Goal: Task Accomplishment & Management: Complete application form

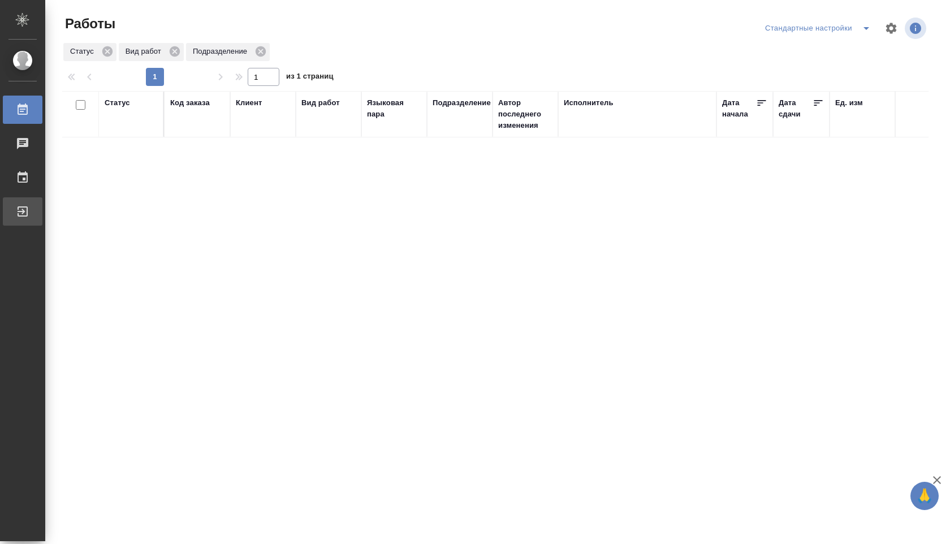
click at [23, 206] on div "Выйти" at bounding box center [8, 211] width 28 height 17
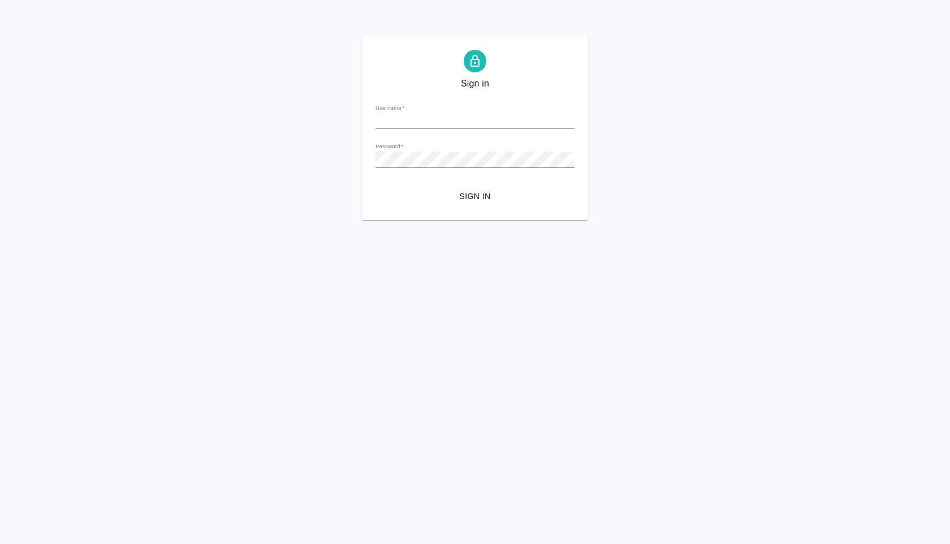
type input "a.shuvalova@awatera.com"
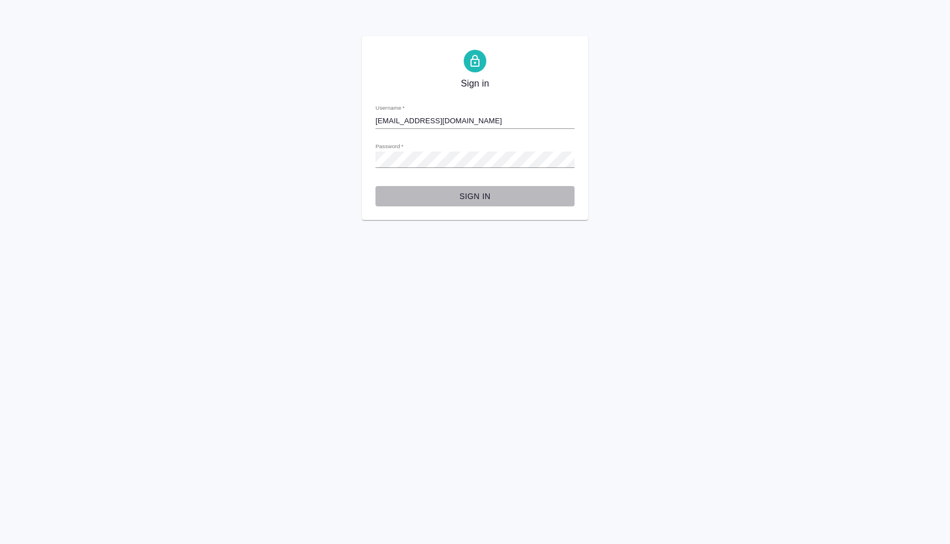
click at [474, 198] on span "Sign in" at bounding box center [474, 196] width 181 height 14
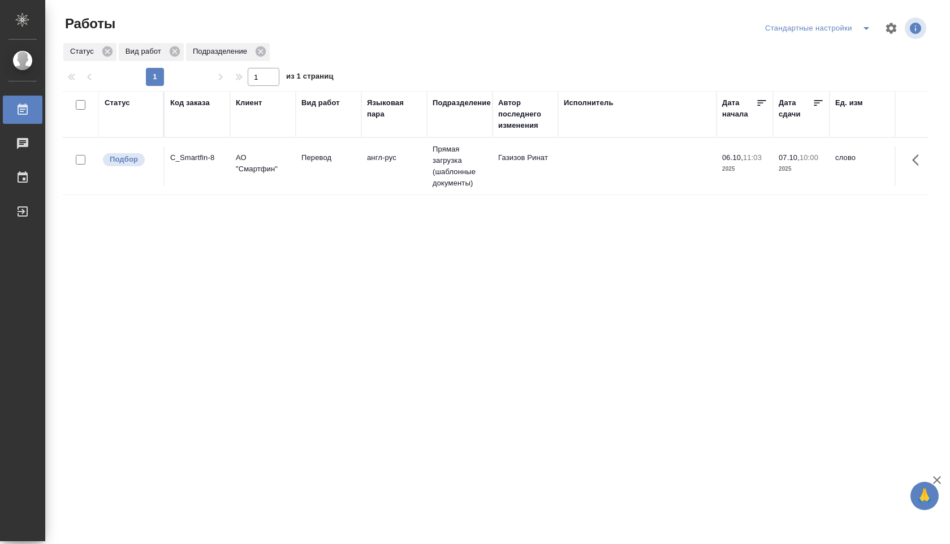
click at [722, 163] on p "2025" at bounding box center [744, 168] width 45 height 11
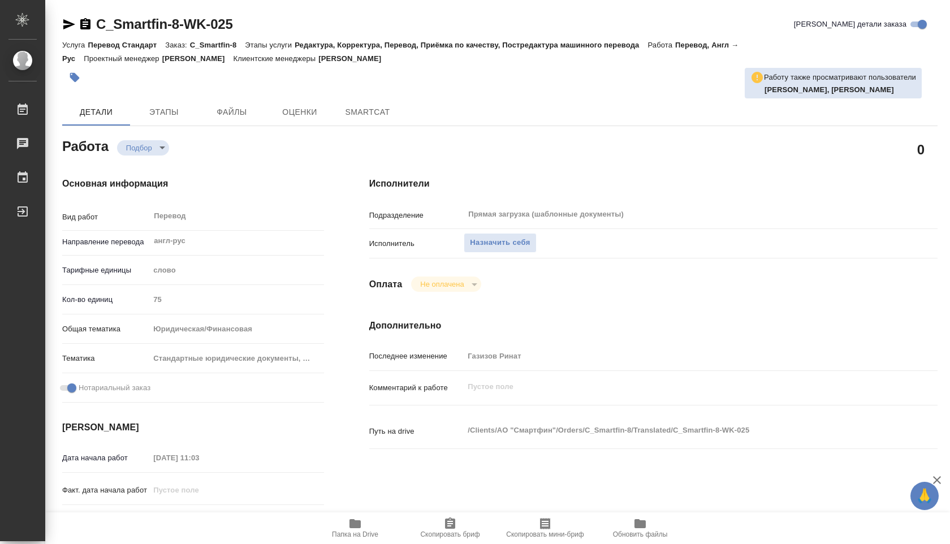
type textarea "x"
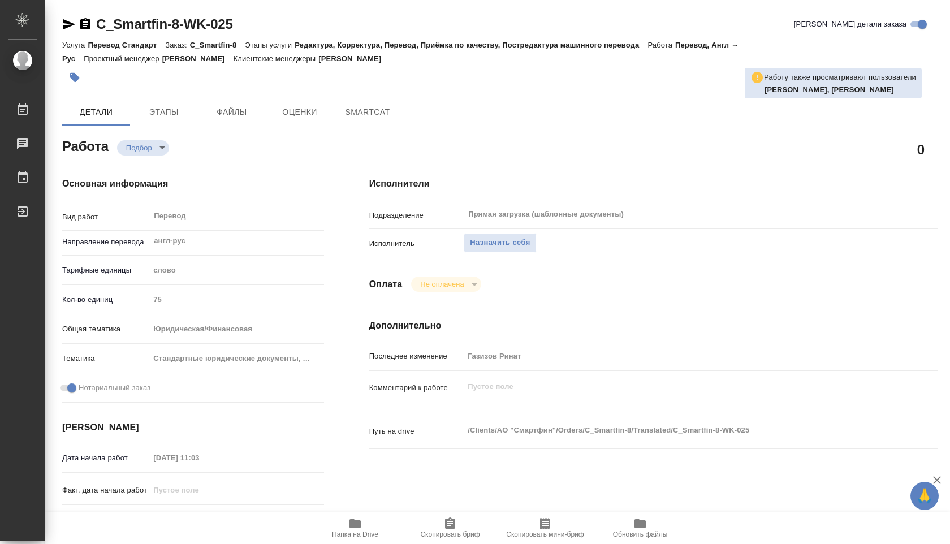
type textarea "x"
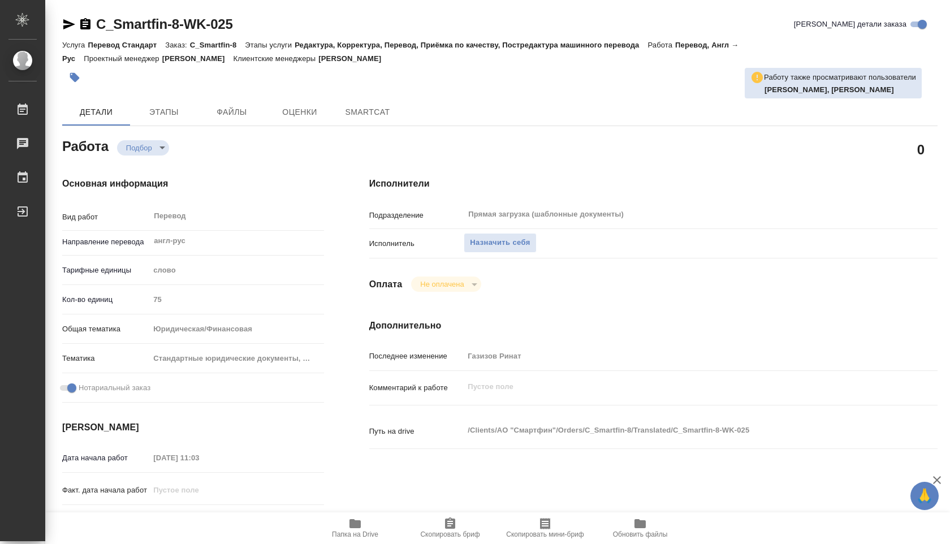
type textarea "x"
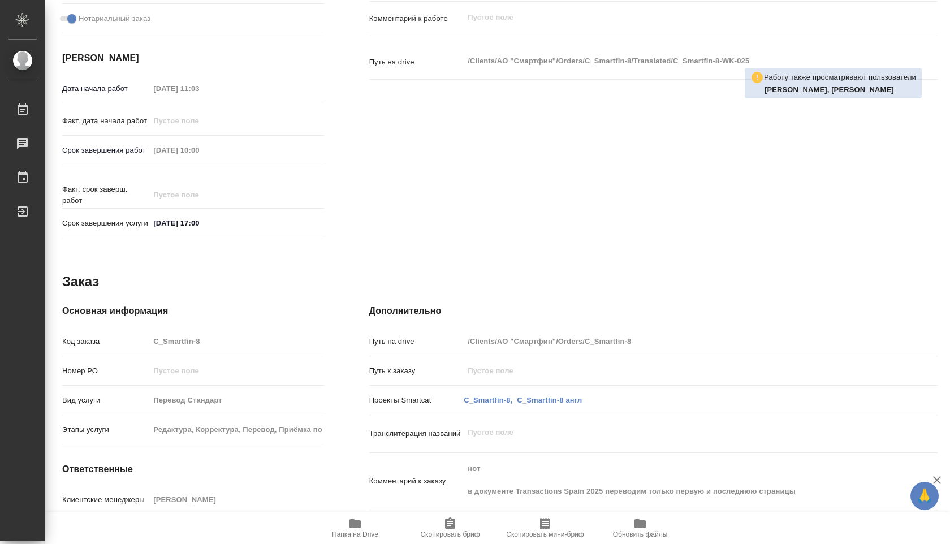
scroll to position [443, 0]
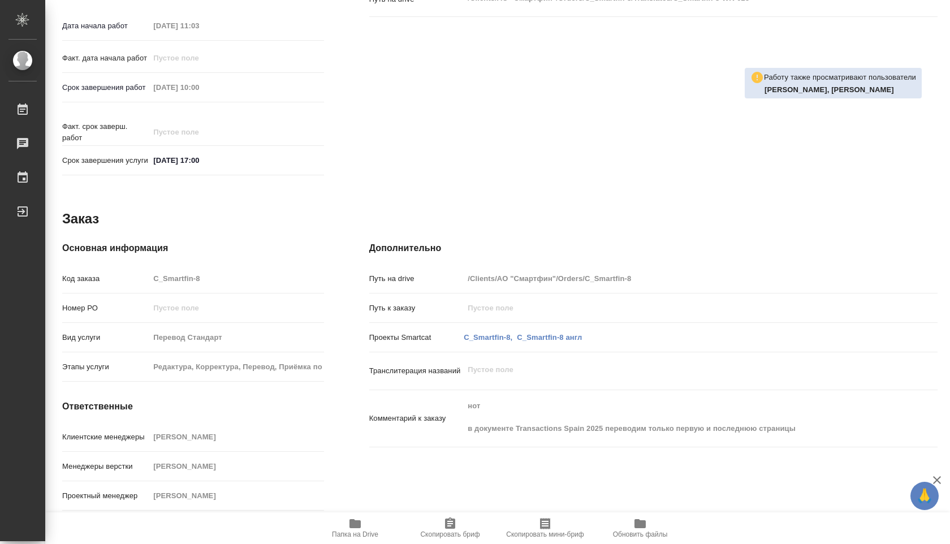
type textarea "x"
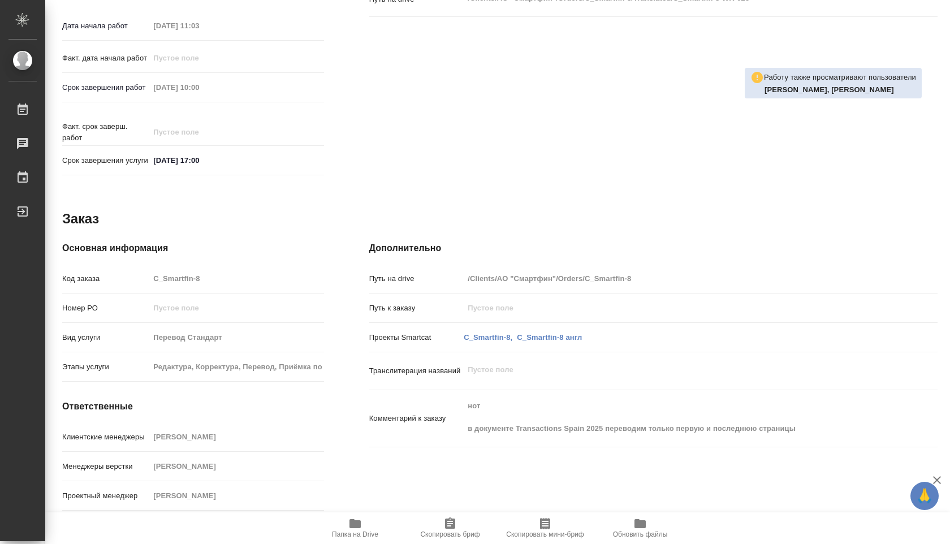
click at [358, 521] on icon "button" at bounding box center [354, 523] width 11 height 9
type textarea "x"
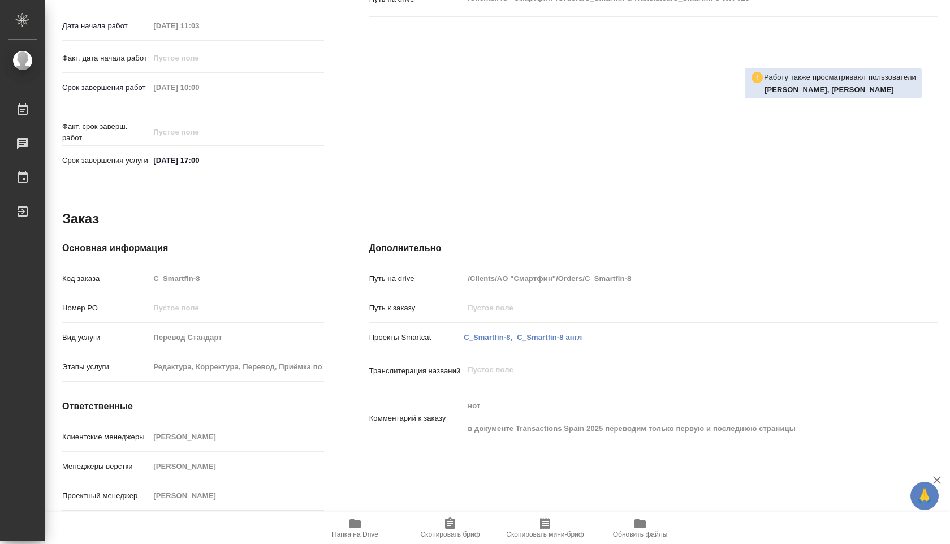
type textarea "x"
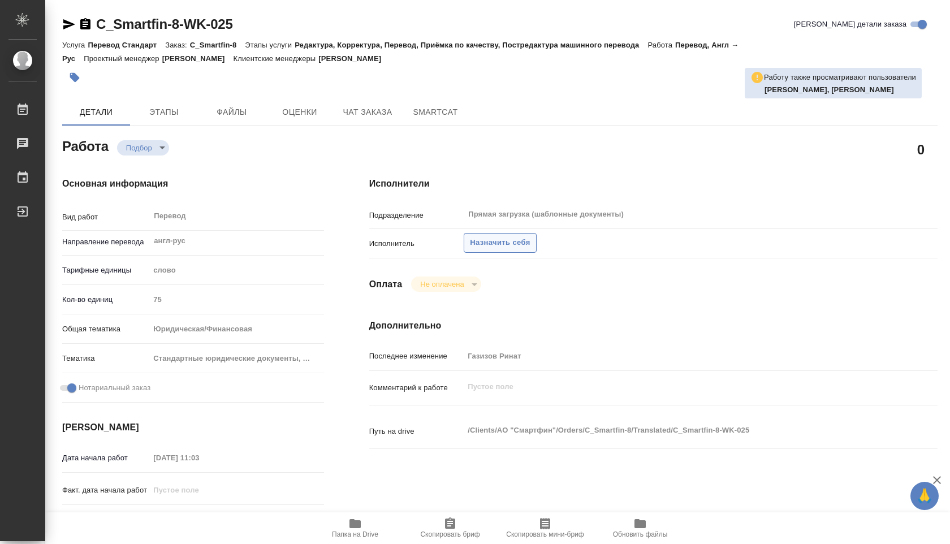
click at [513, 244] on span "Назначить себя" at bounding box center [500, 242] width 60 height 13
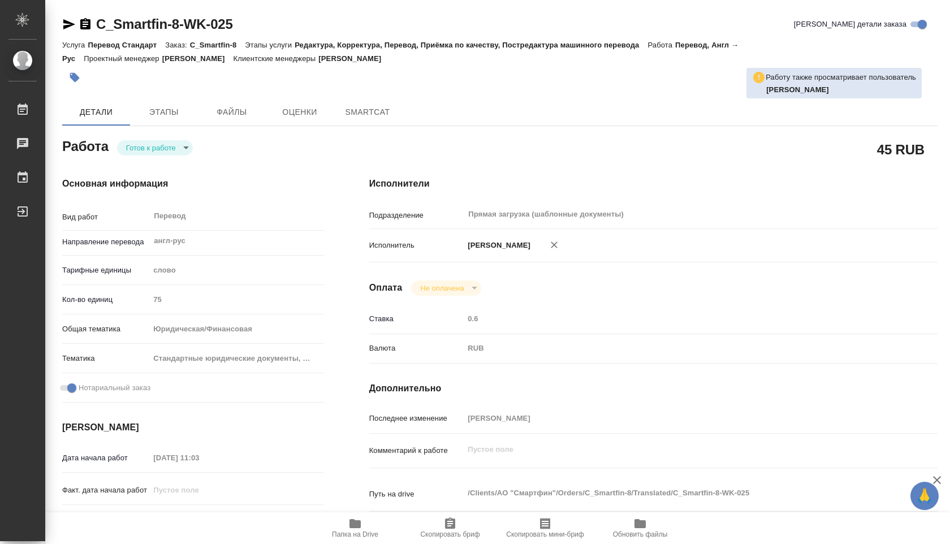
type textarea "x"
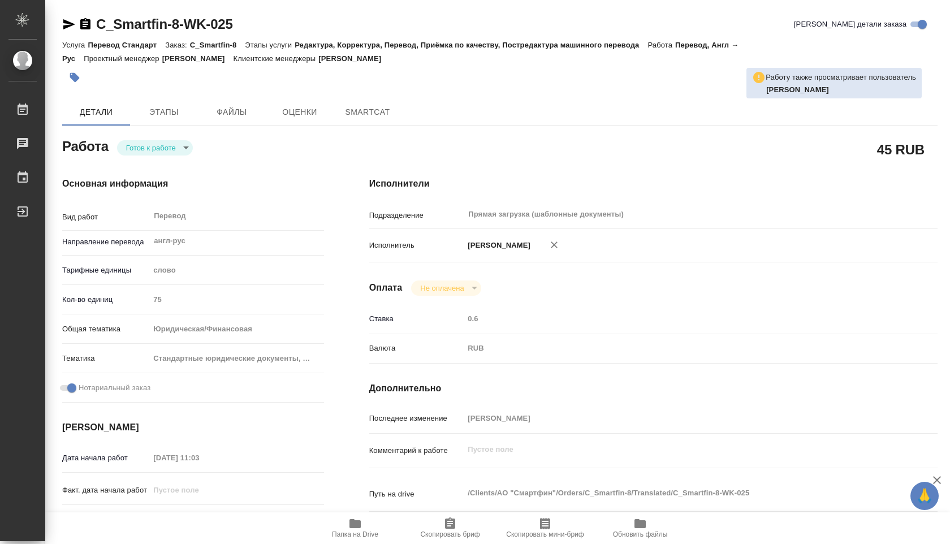
type textarea "x"
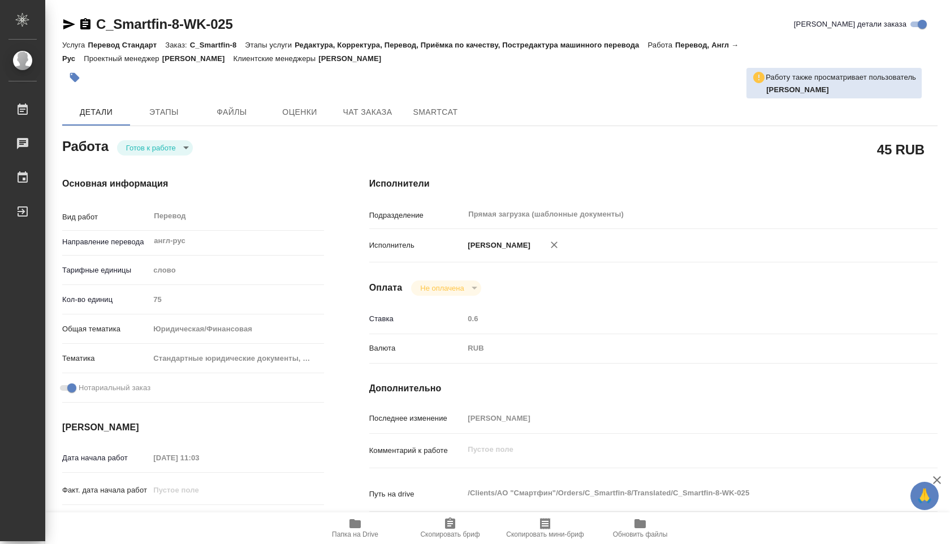
type textarea "x"
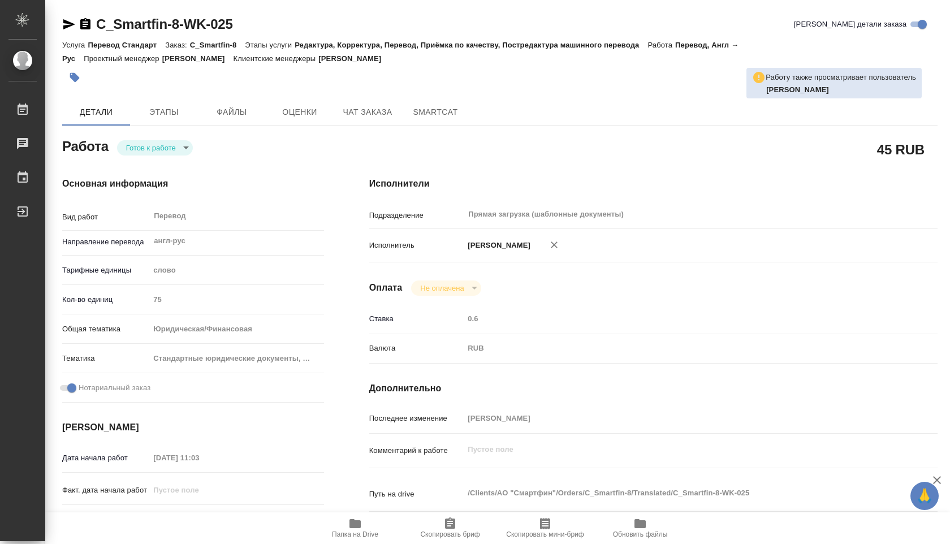
type textarea "x"
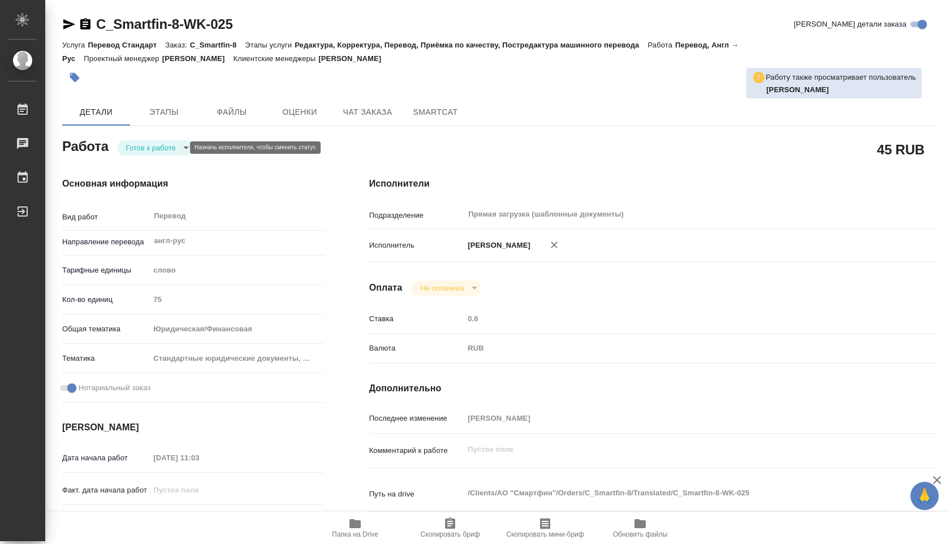
click at [179, 148] on body "🙏 .cls-1 fill:#fff; AWATERA Shuvalova Anna Работы Чаты График Выйти C_Smartfin-…" at bounding box center [475, 272] width 950 height 544
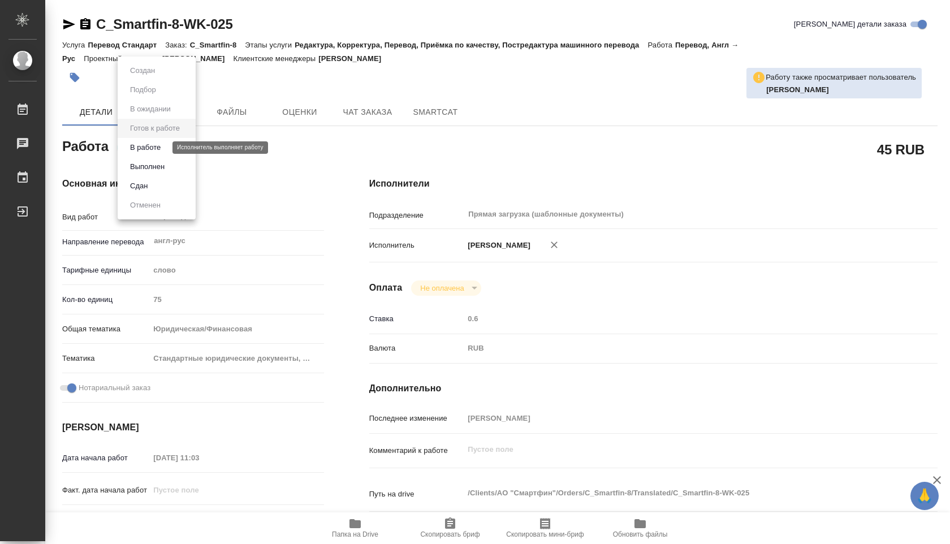
click at [162, 149] on button "В работе" at bounding box center [145, 147] width 37 height 12
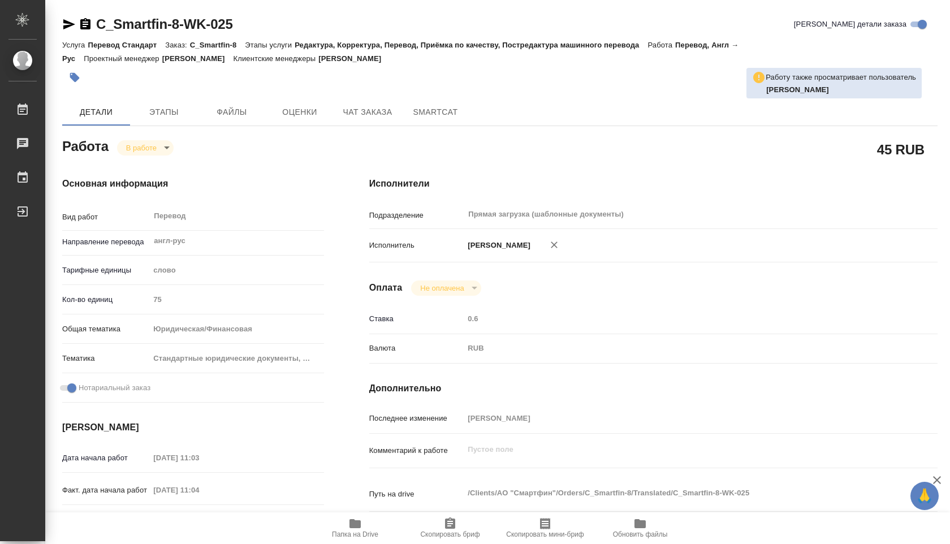
type textarea "x"
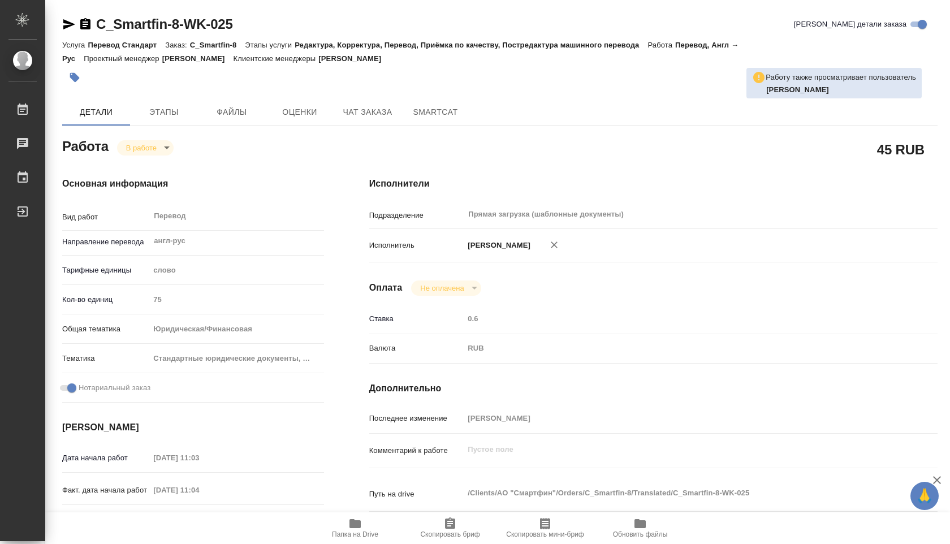
type textarea "x"
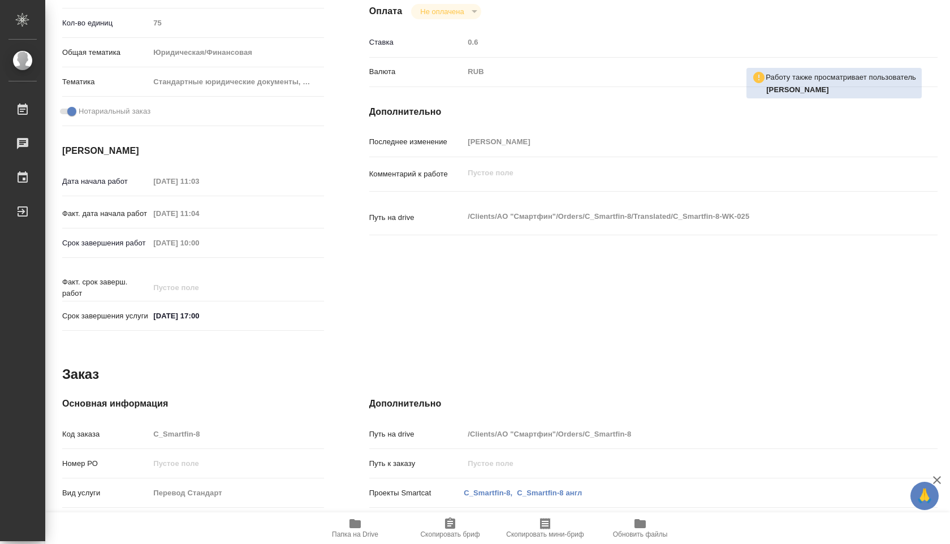
scroll to position [443, 0]
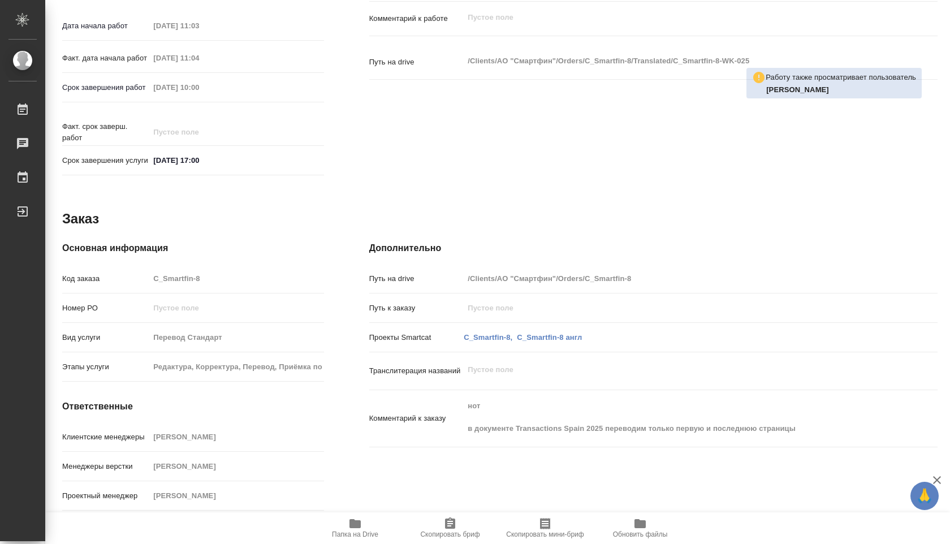
type textarea "x"
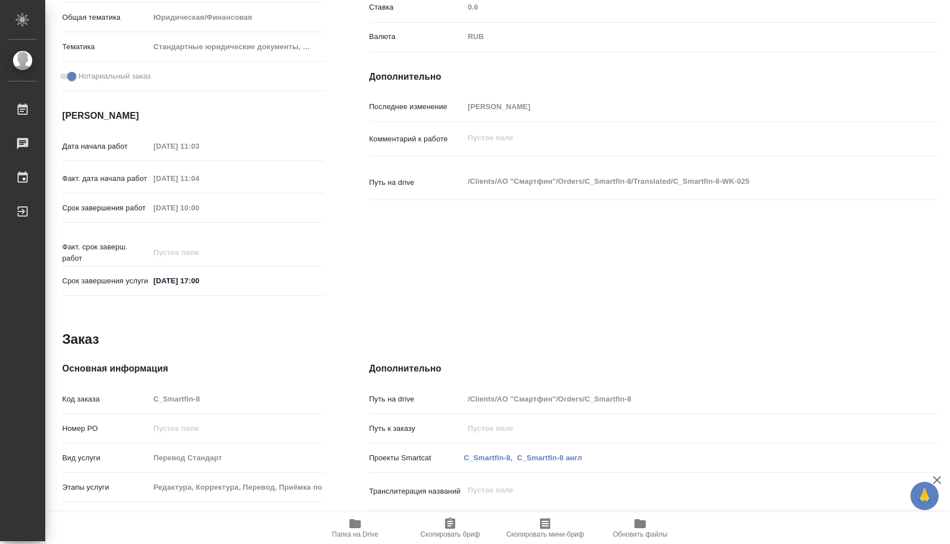
scroll to position [358, 0]
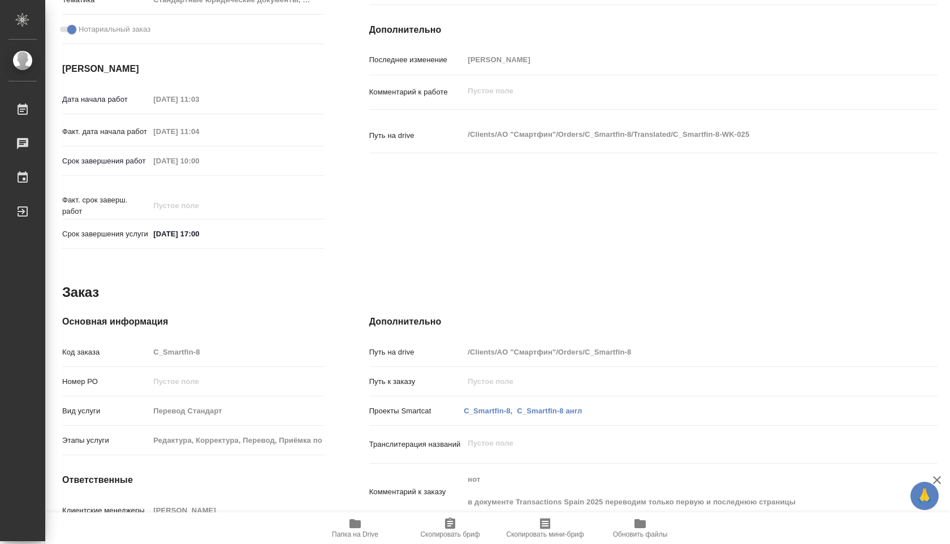
click at [349, 517] on icon "button" at bounding box center [355, 524] width 14 height 14
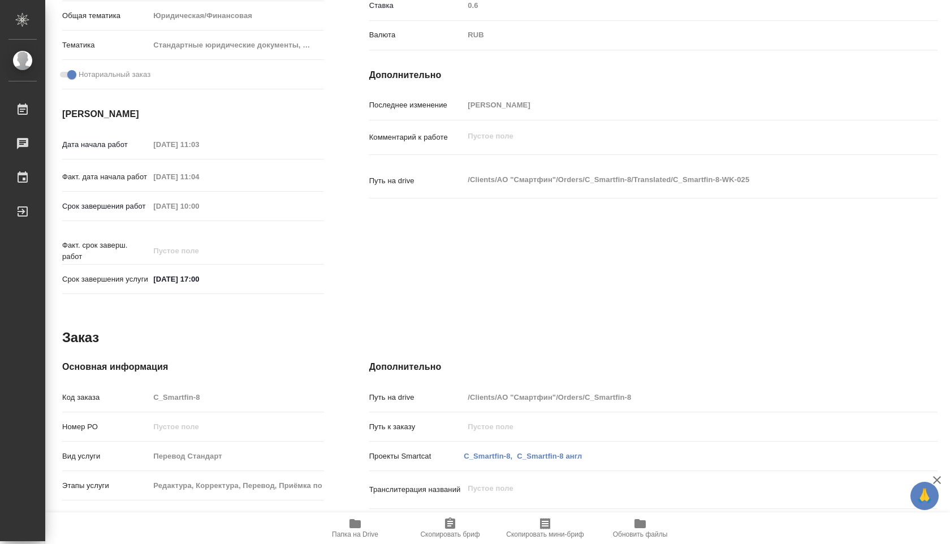
scroll to position [43, 0]
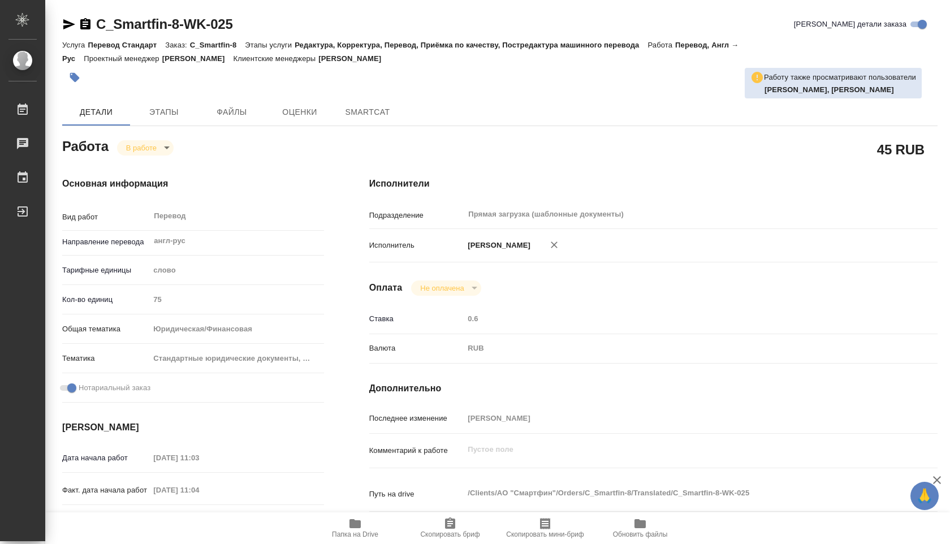
type textarea "x"
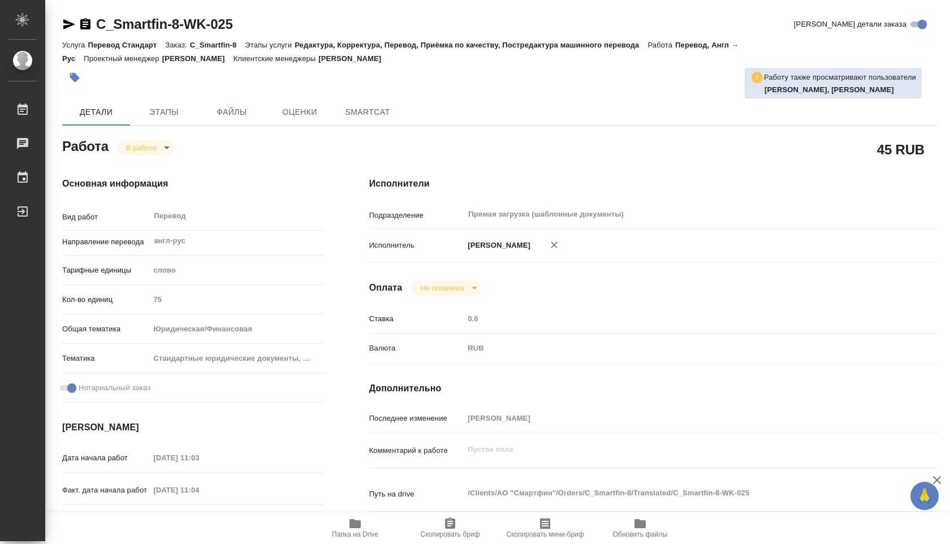
type textarea "x"
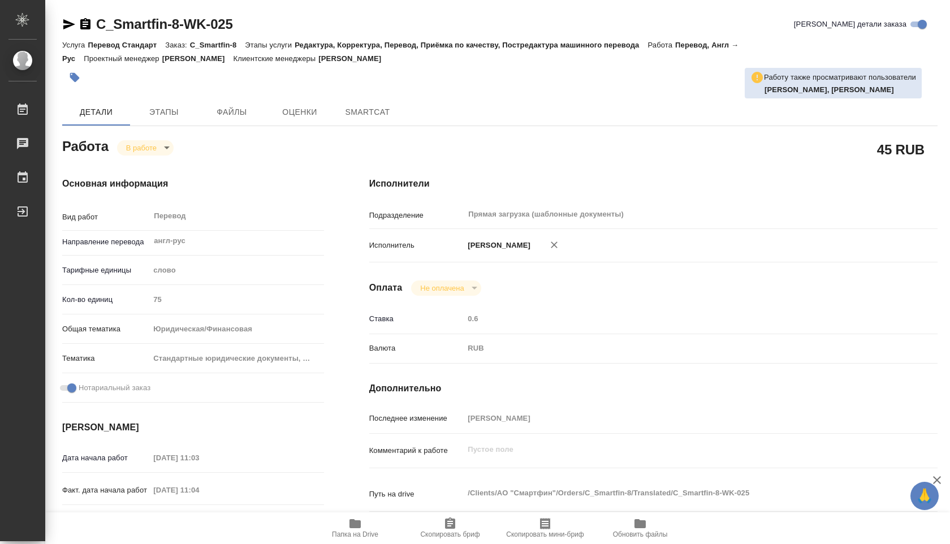
type textarea "x"
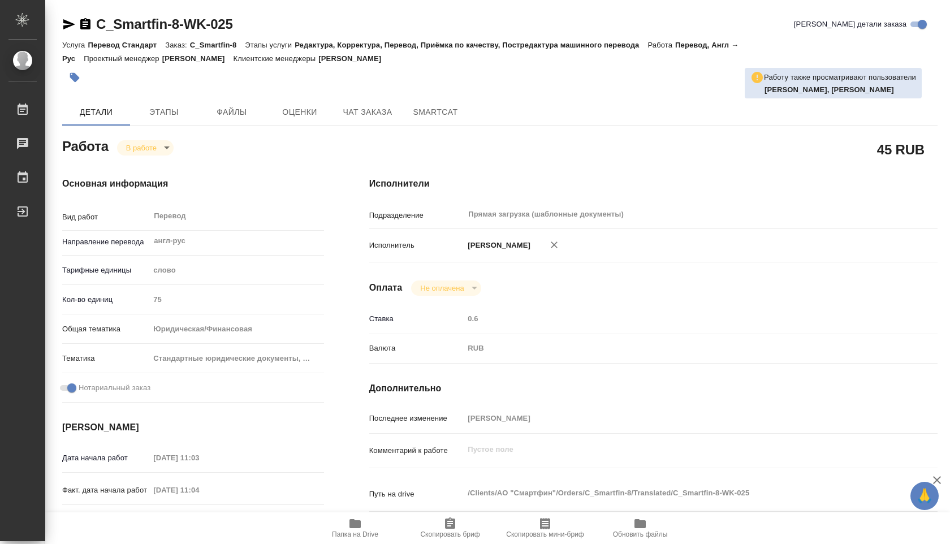
type textarea "x"
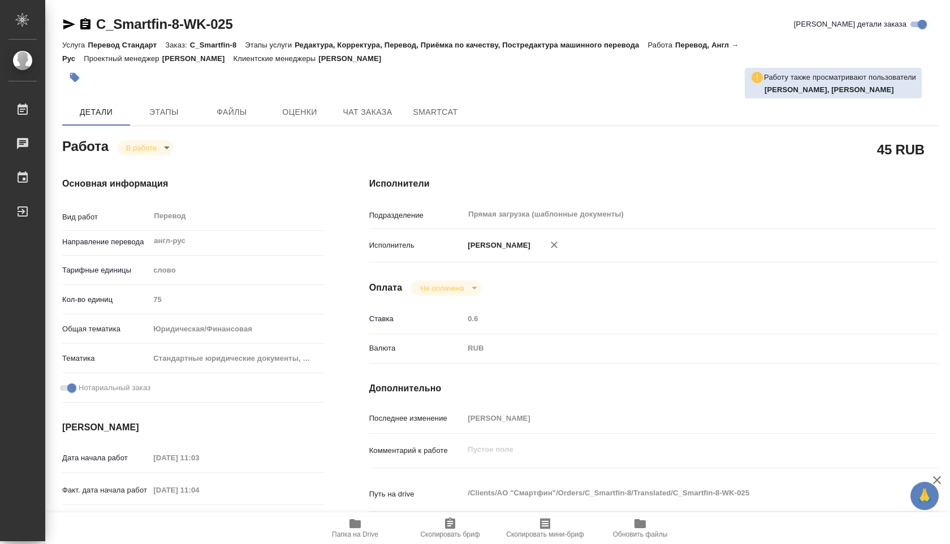
type textarea "x"
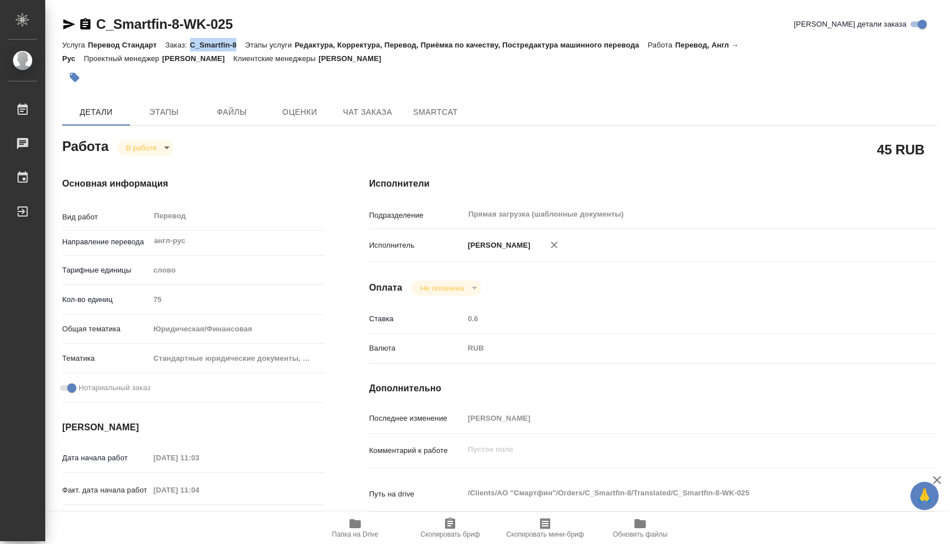
click at [237, 44] on div "Услуга Перевод Стандарт Заказ: C_Smartfin-8 Этапы услуги Редактура, Корректура,…" at bounding box center [499, 51] width 875 height 27
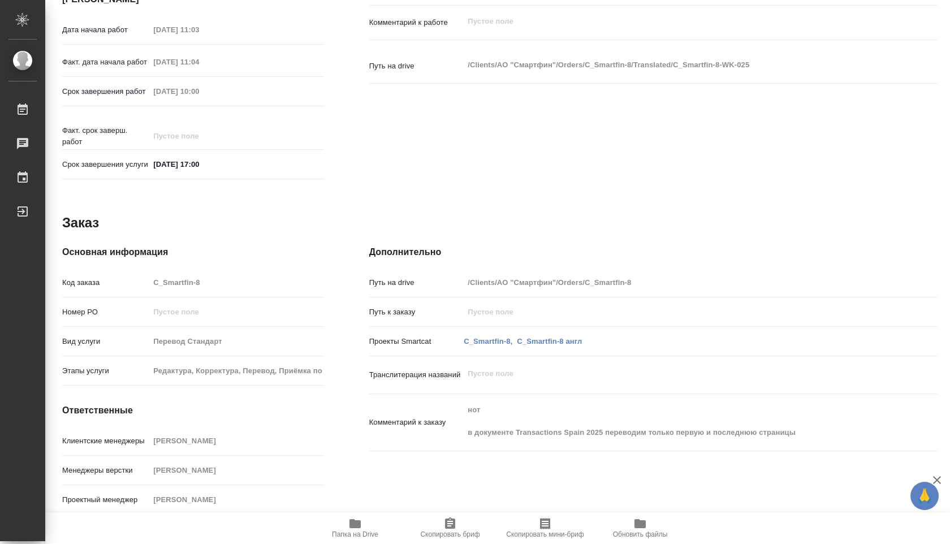
scroll to position [443, 0]
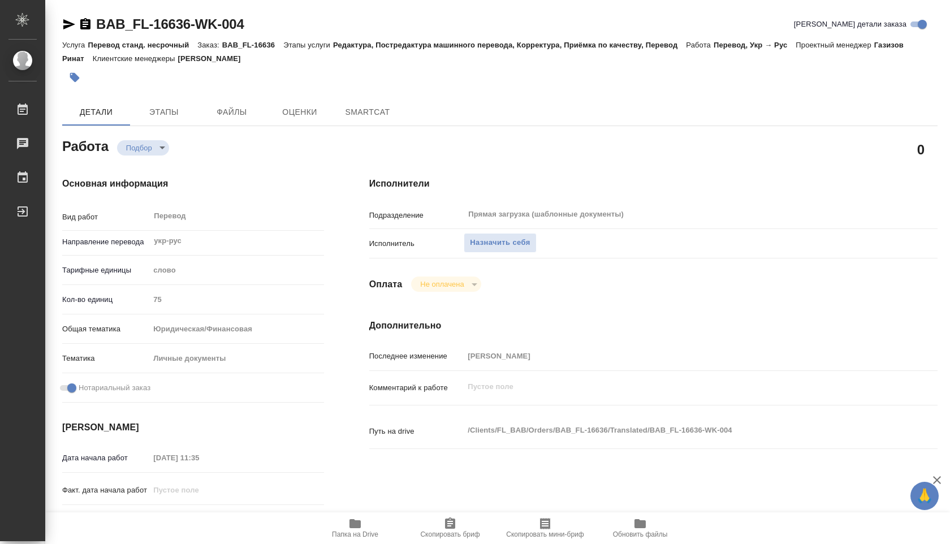
type textarea "x"
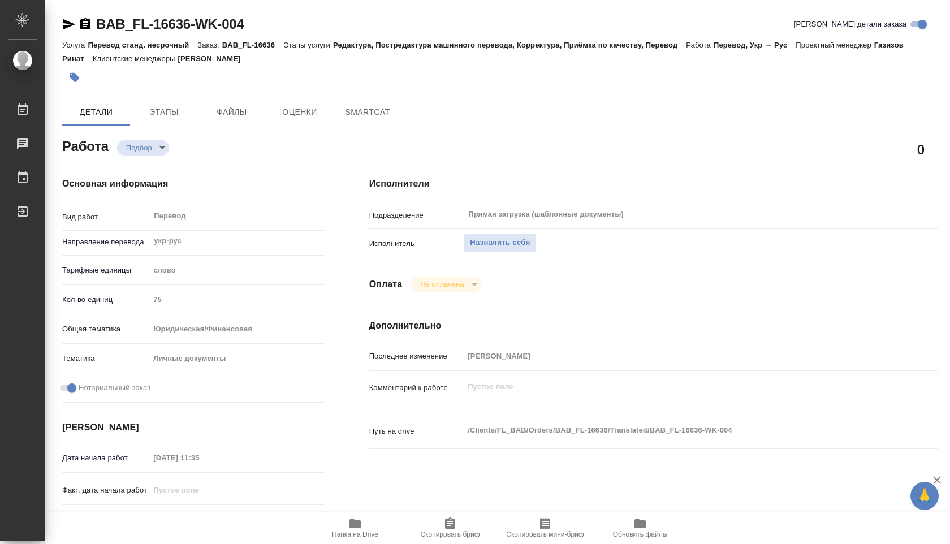
type textarea "x"
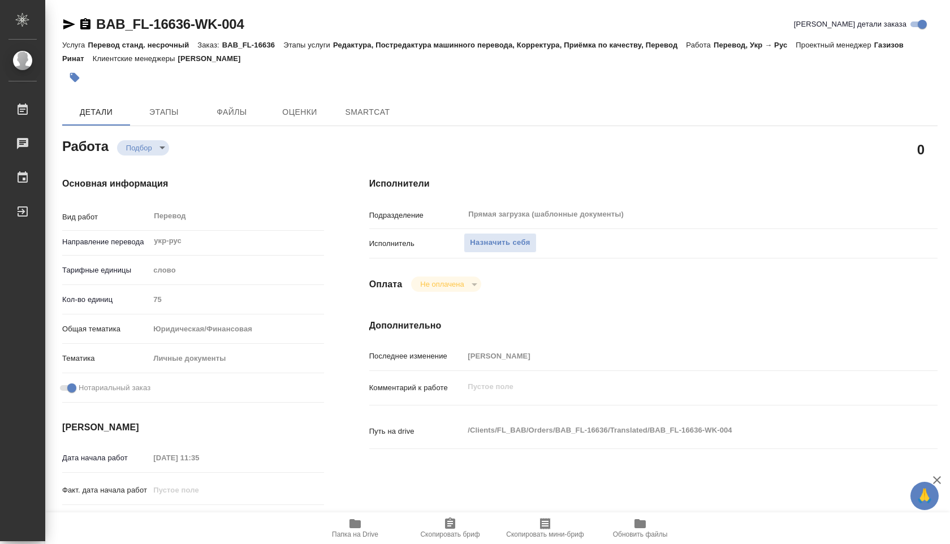
type textarea "x"
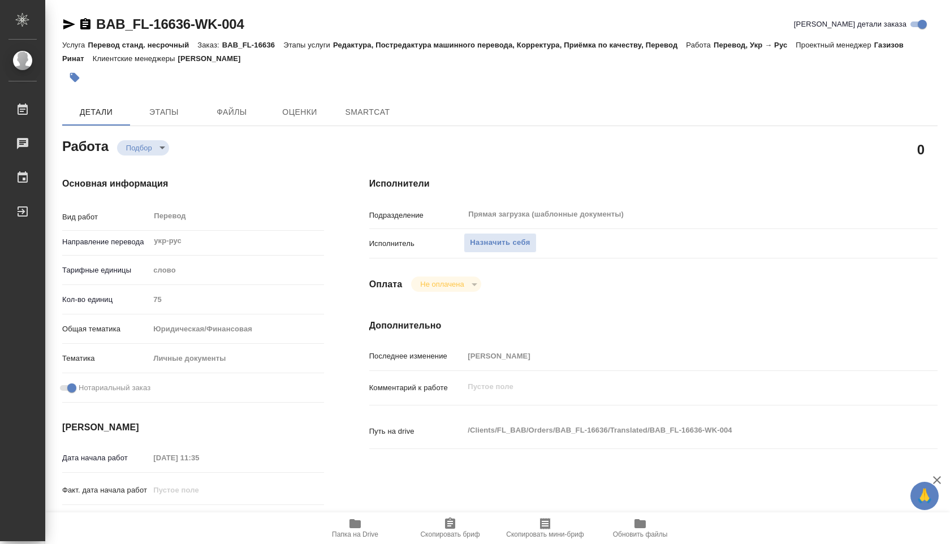
type textarea "x"
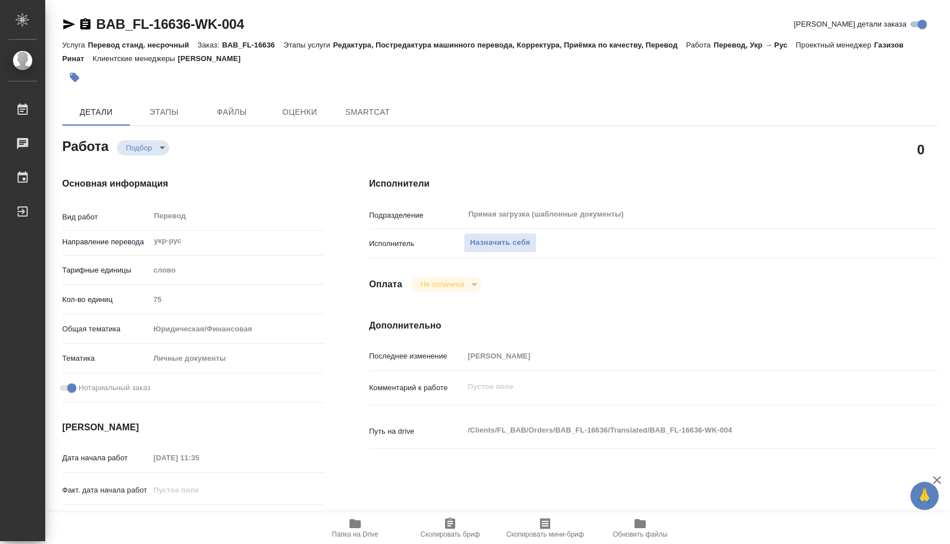
type textarea "x"
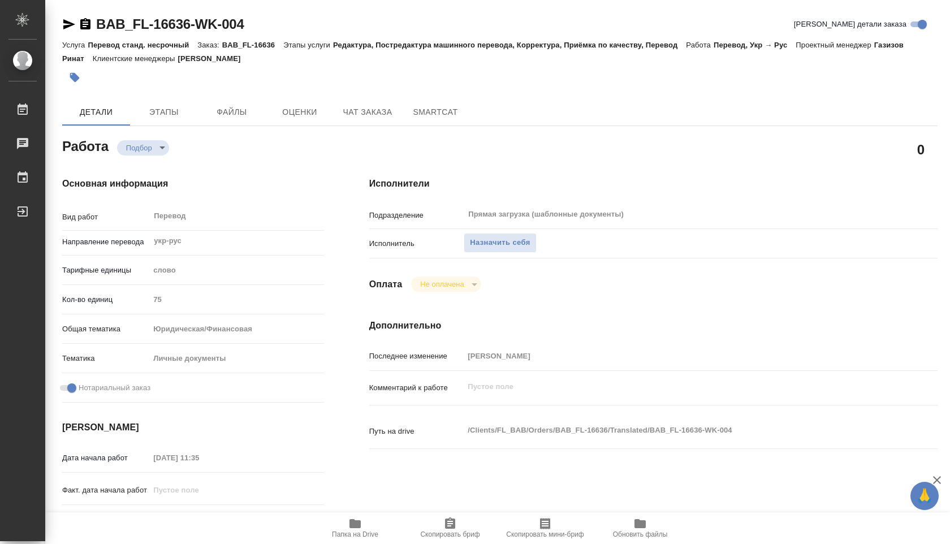
scroll to position [71, 0]
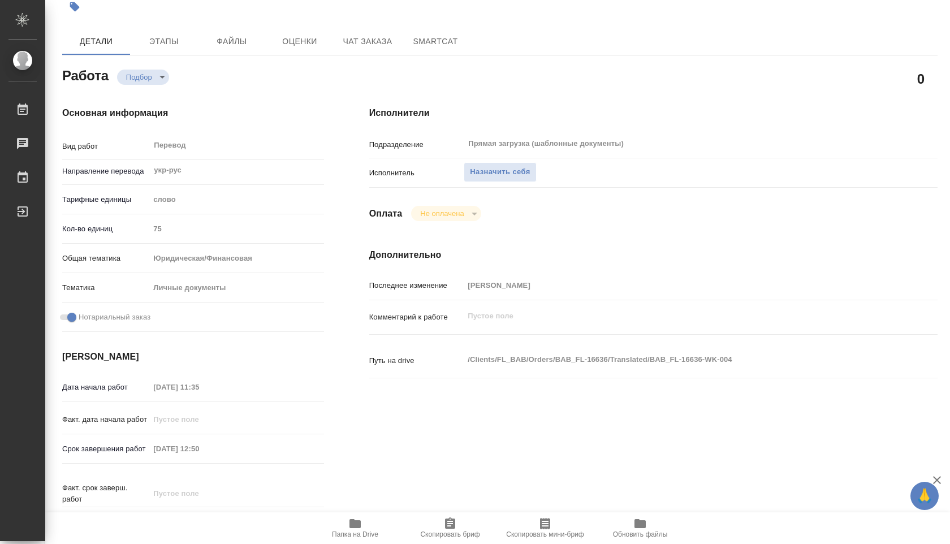
type textarea "x"
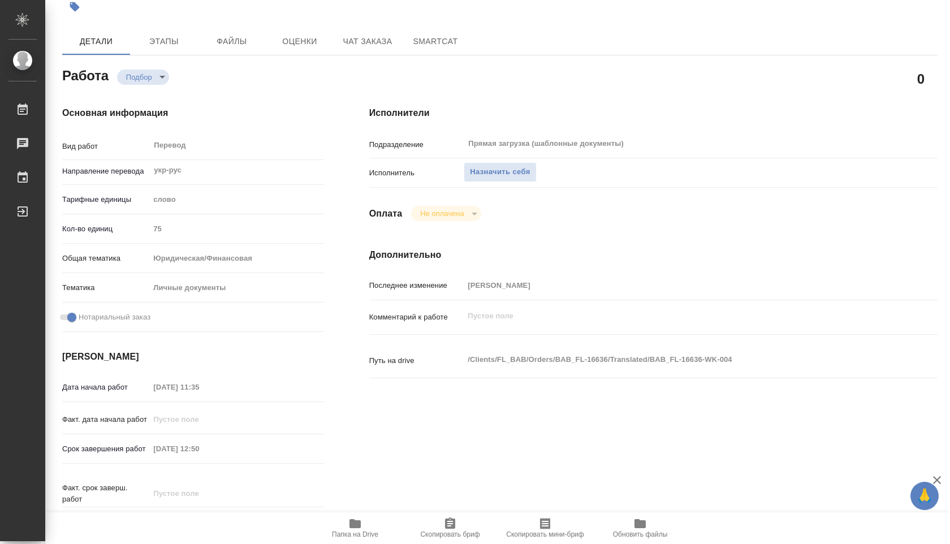
type textarea "x"
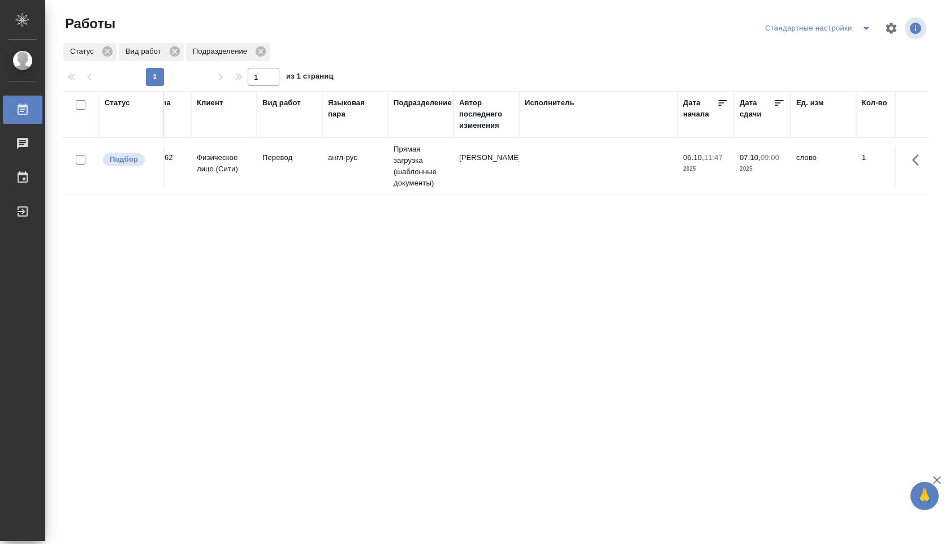
scroll to position [0, 40]
click at [658, 180] on td at bounding box center [597, 166] width 158 height 40
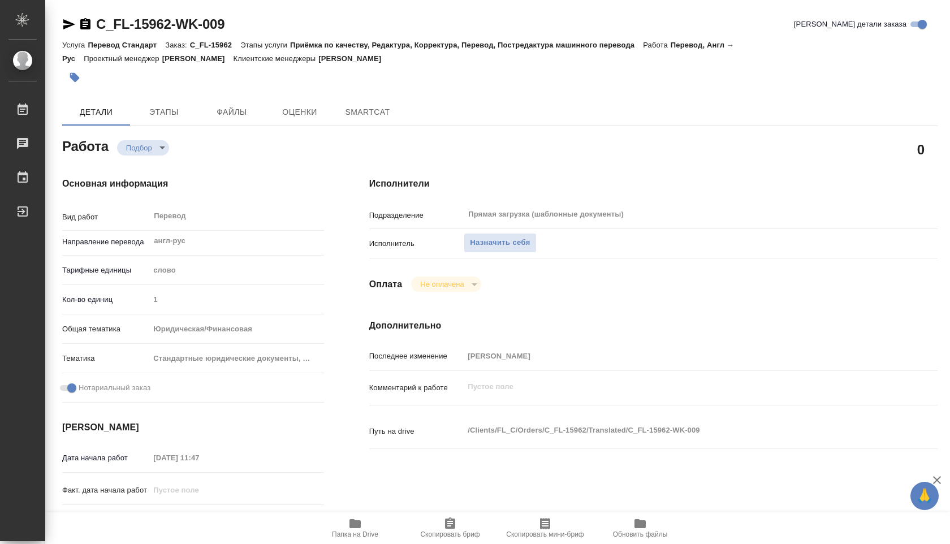
type textarea "x"
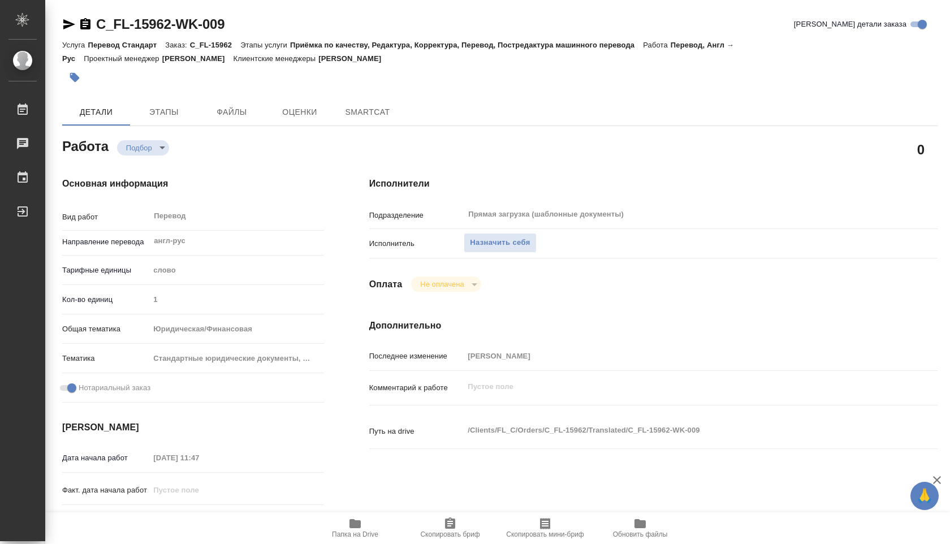
type textarea "x"
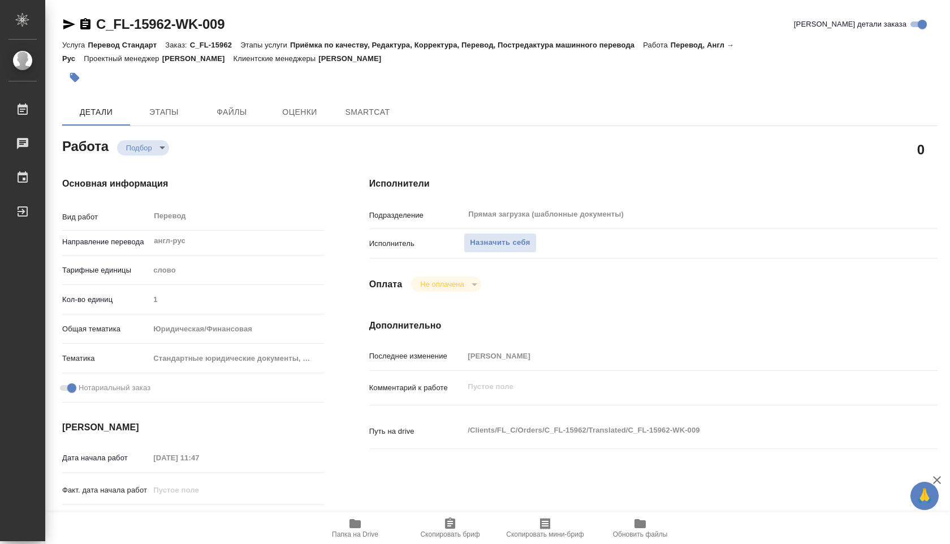
type textarea "x"
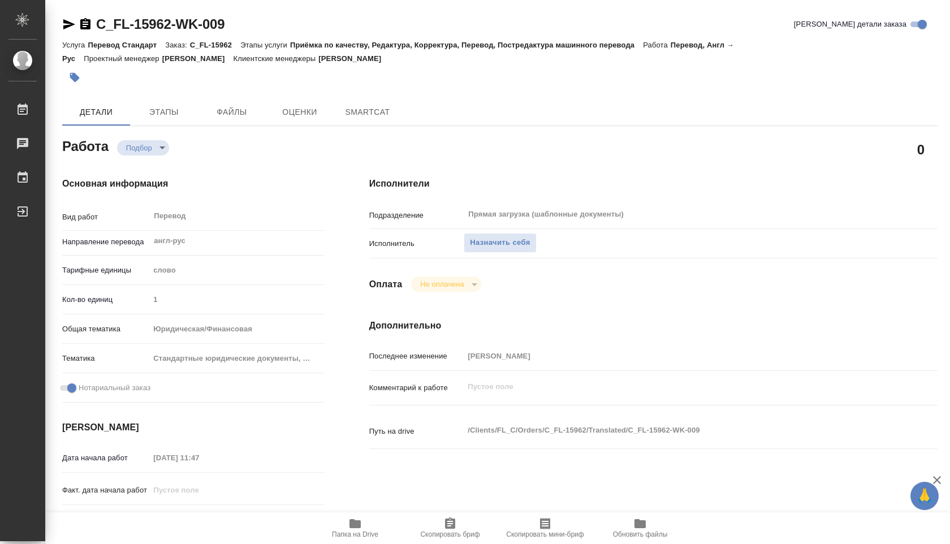
type textarea "x"
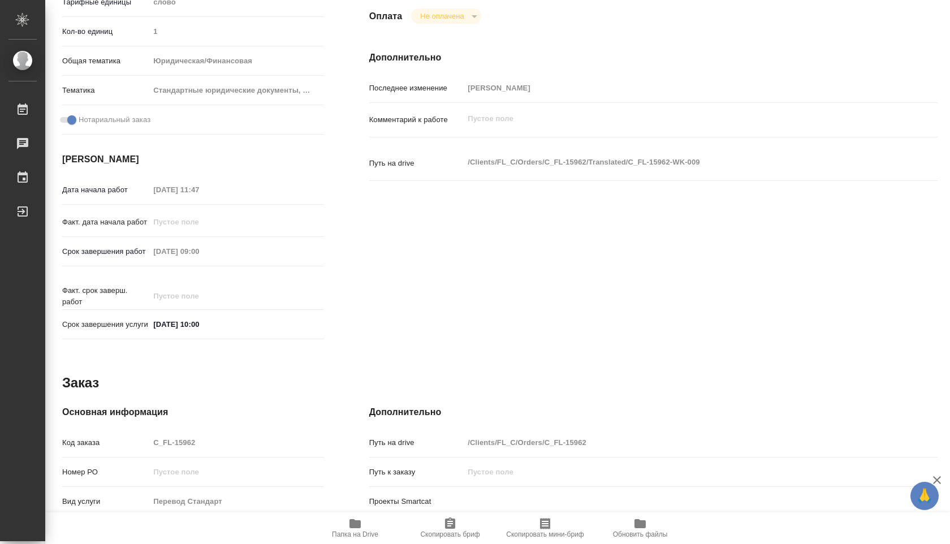
scroll to position [297, 0]
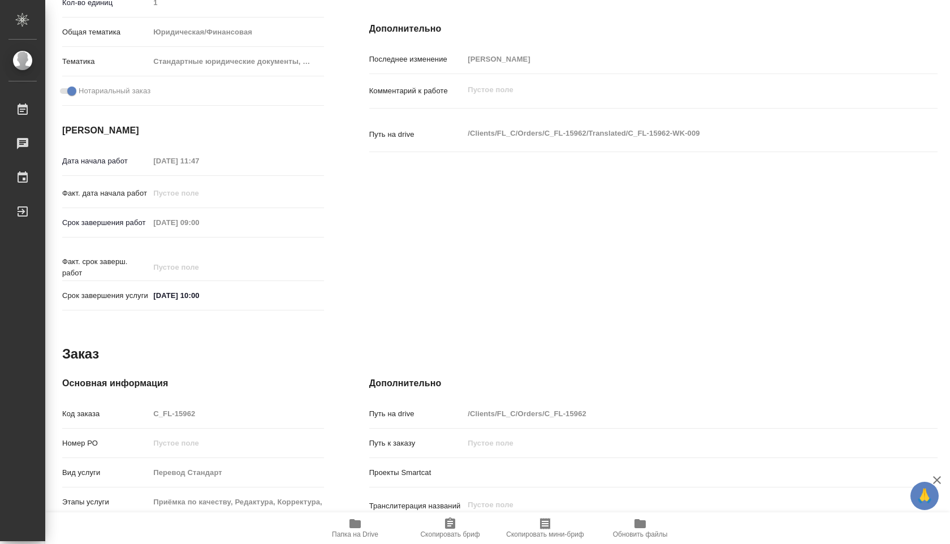
type textarea "x"
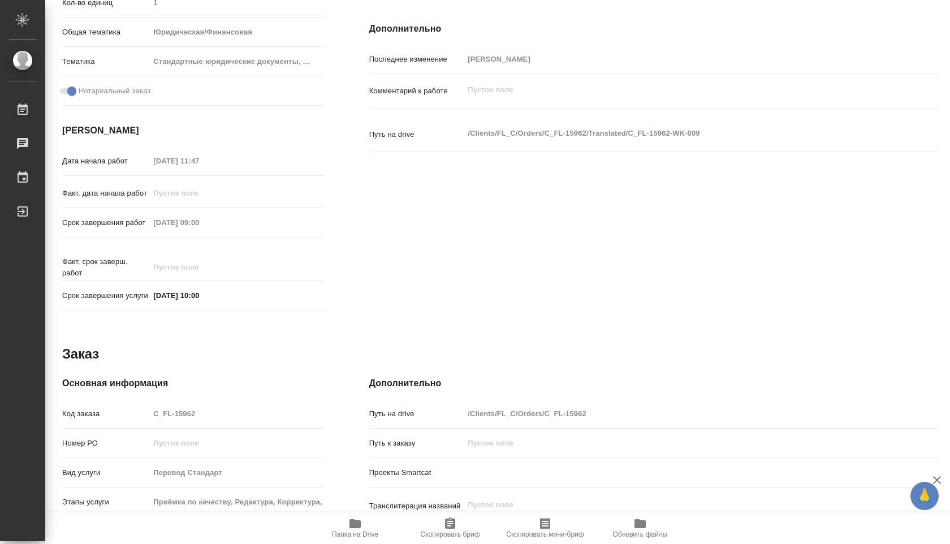
type textarea "x"
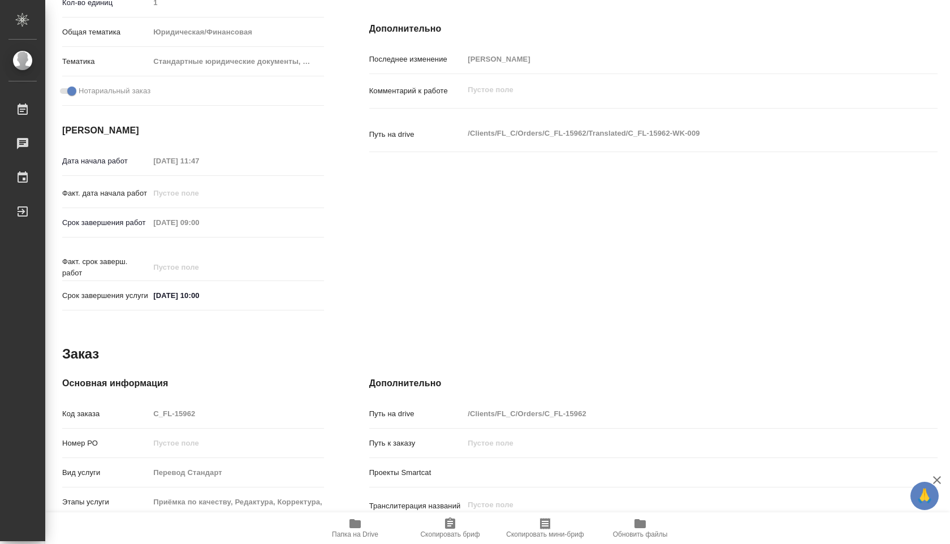
type textarea "x"
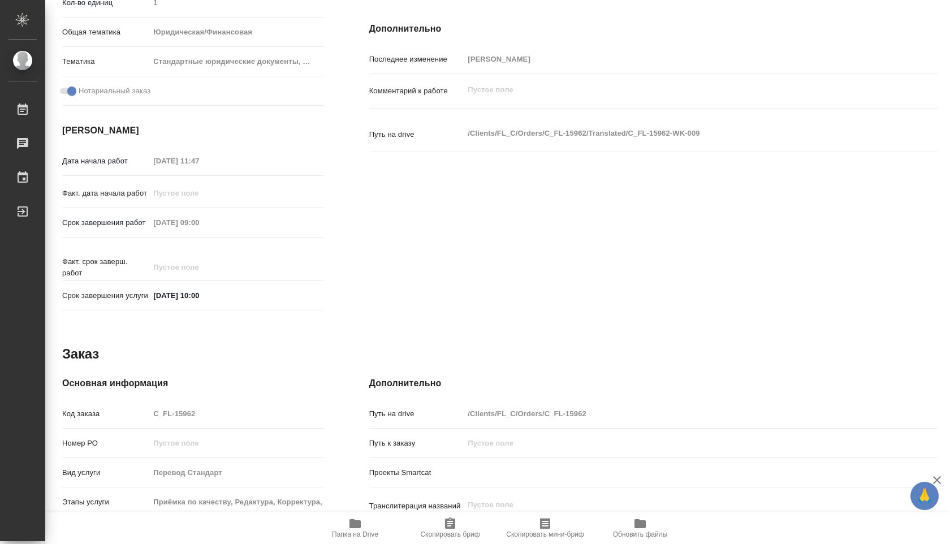
click at [356, 517] on icon "button" at bounding box center [355, 524] width 14 height 14
type textarea "x"
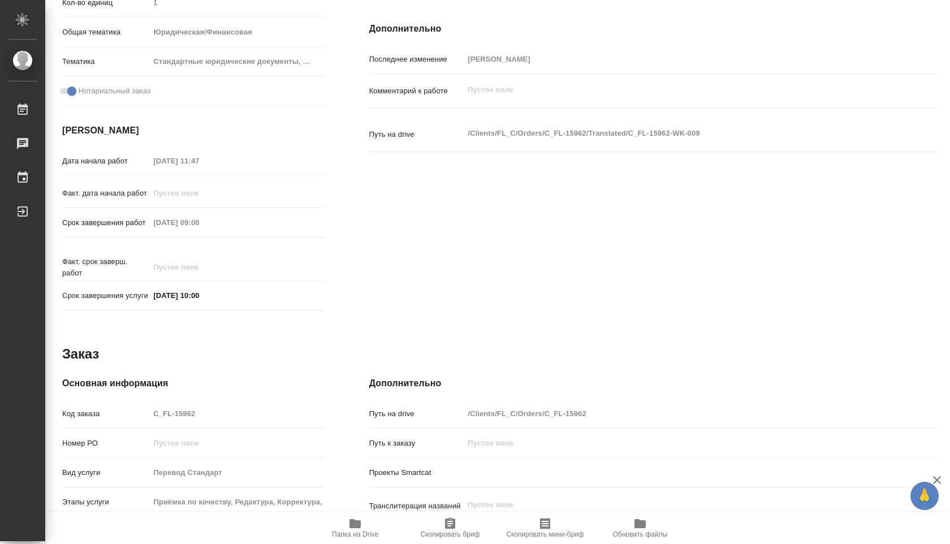
type textarea "x"
